Goal: Find specific page/section: Find specific page/section

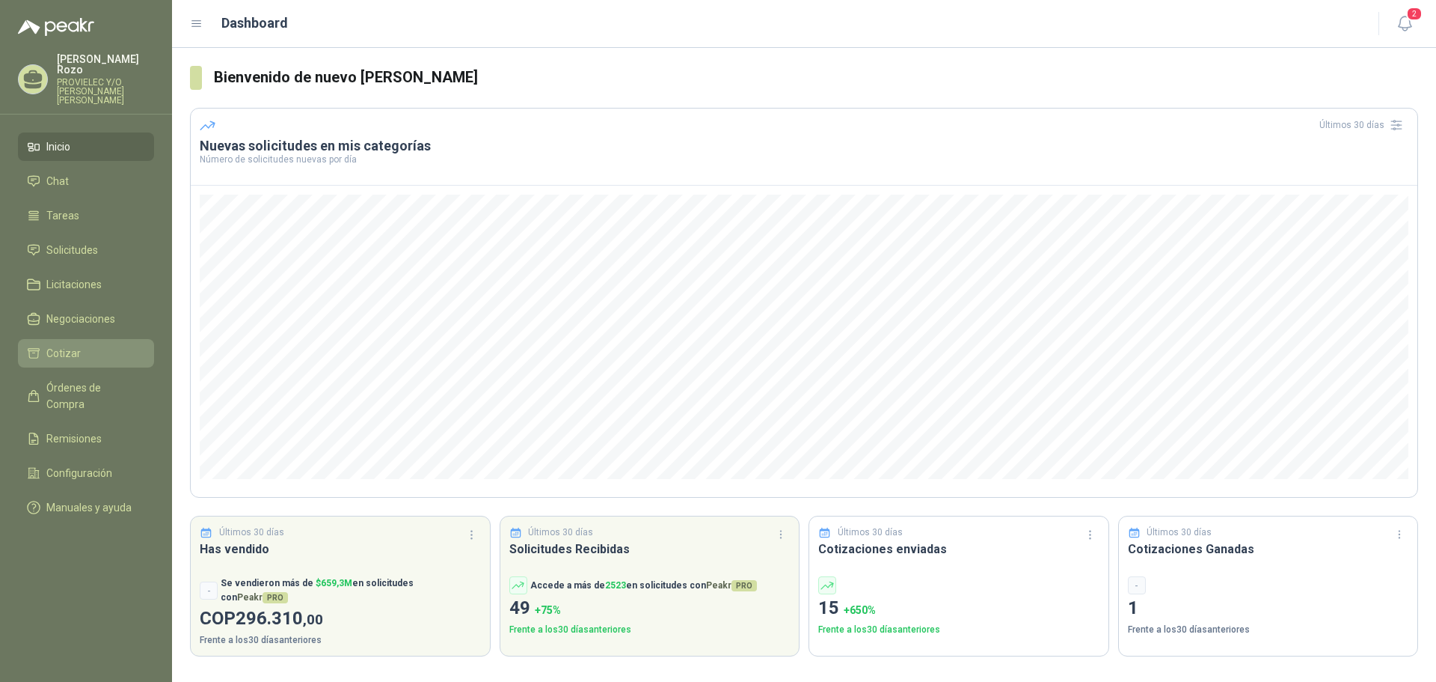
click at [76, 345] on span "Cotizar" at bounding box center [63, 353] width 34 height 16
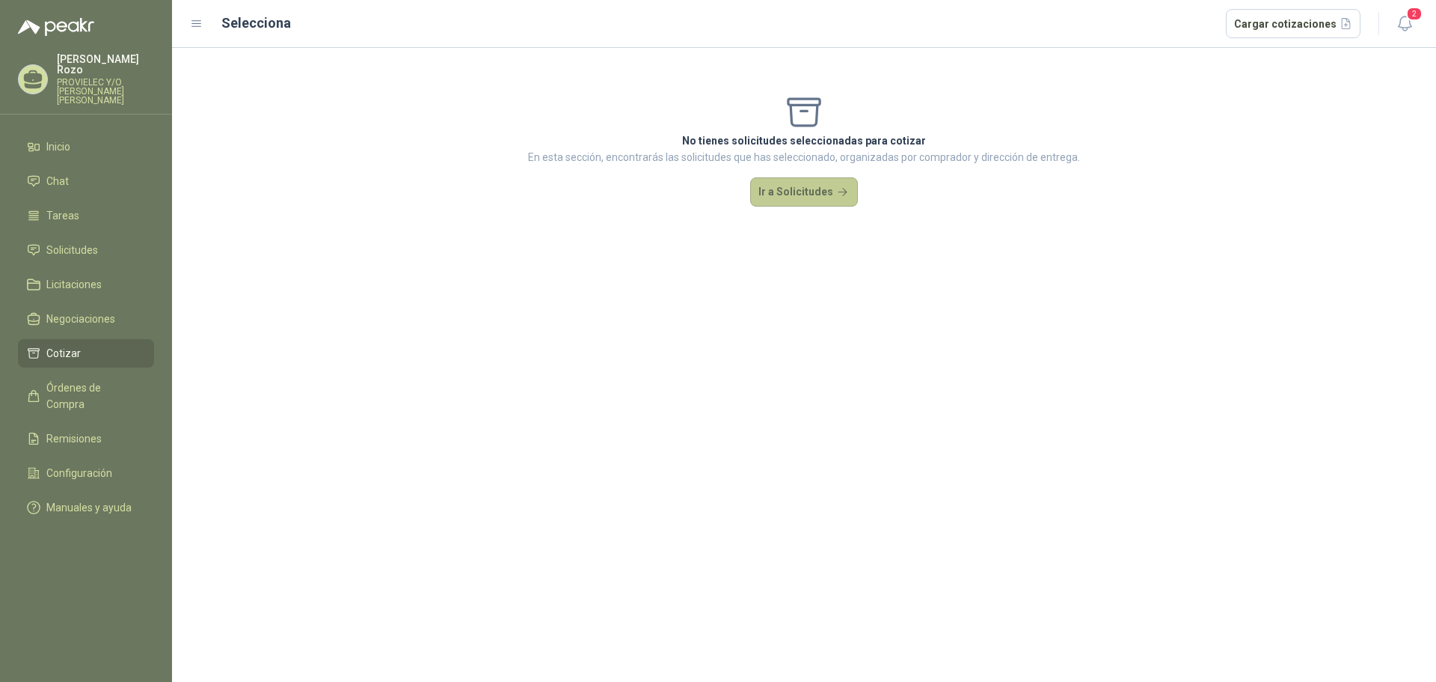
click at [786, 190] on button "Ir a Solicitudes" at bounding box center [804, 192] width 108 height 30
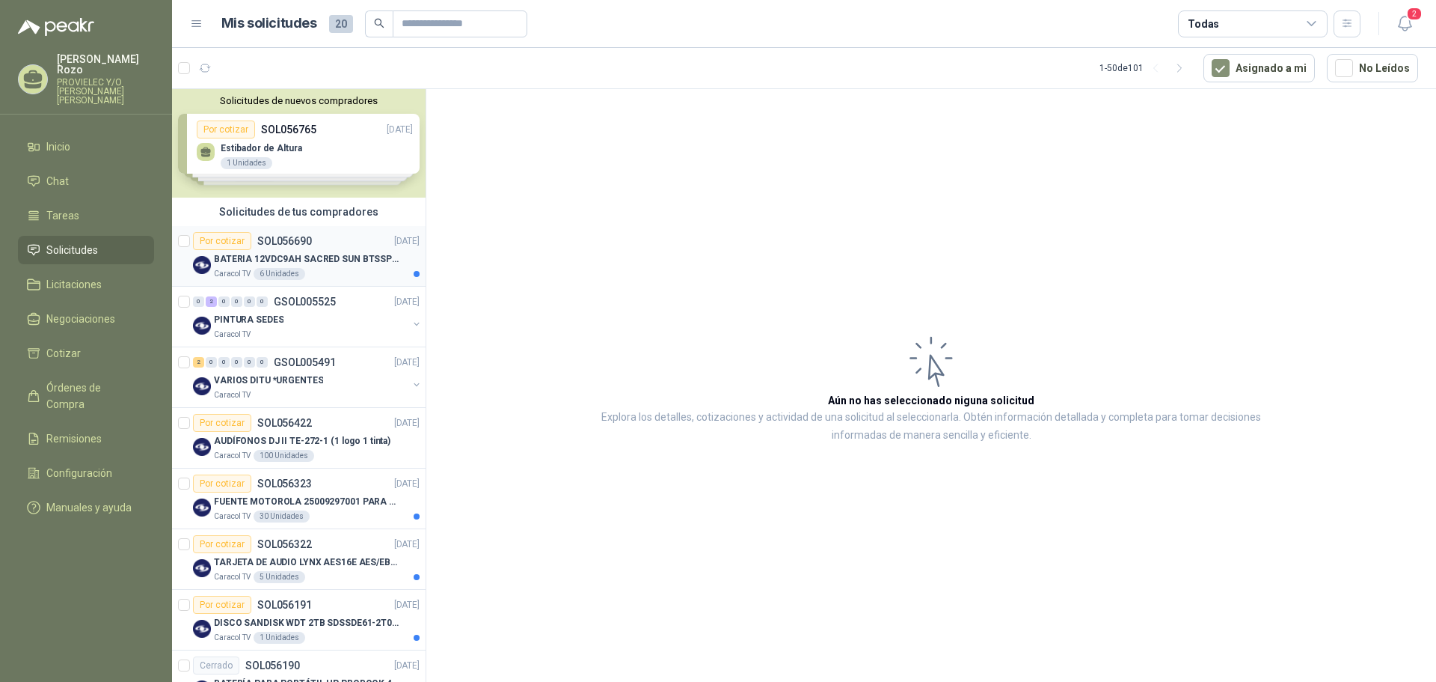
click at [329, 252] on p "BATERIA 12VDC9AH SACRED SUN BTSSP12-9HR" at bounding box center [307, 259] width 186 height 14
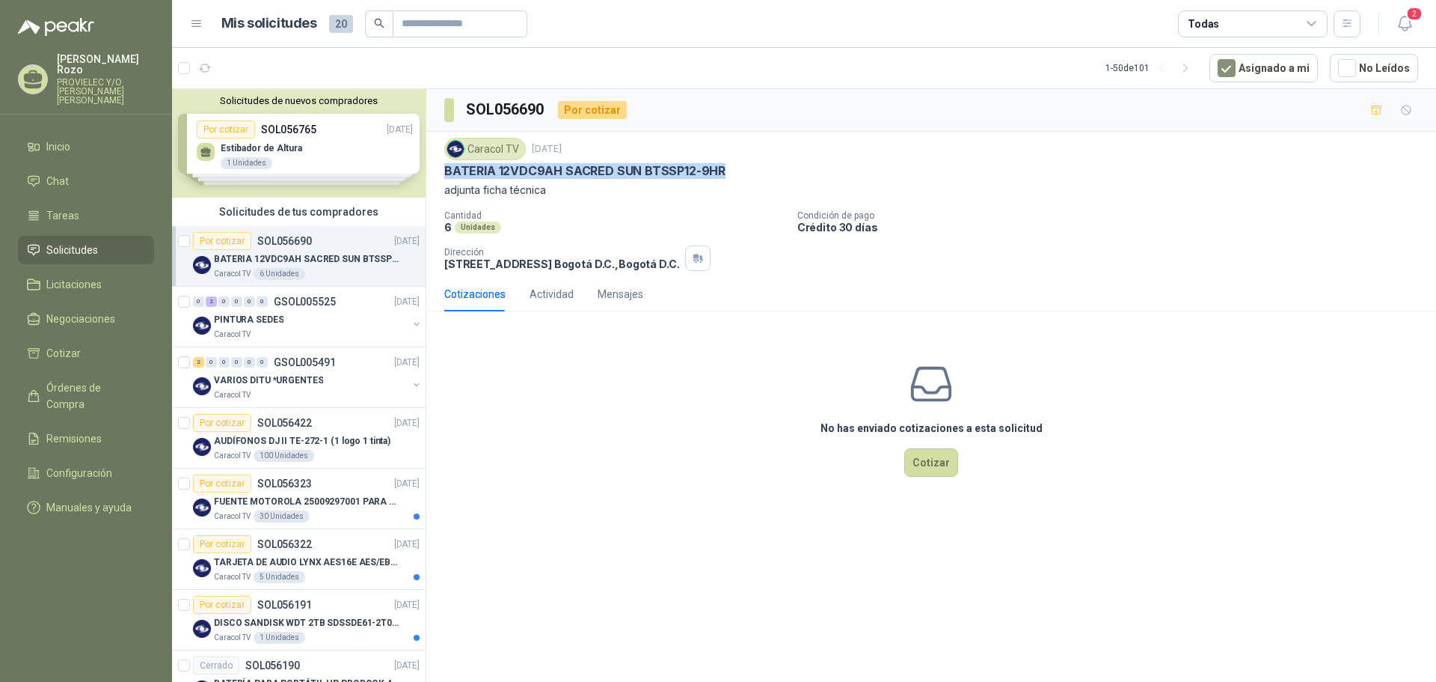
drag, startPoint x: 726, startPoint y: 171, endPoint x: 447, endPoint y: 174, distance: 279.1
click at [447, 174] on div "BATERIA 12VDC9AH SACRED SUN BTSSP12-9HR" at bounding box center [931, 171] width 974 height 16
copy p "BATERIA 12VDC9AH SACRED SUN BTSSP12-9HR"
